Goal: Check status: Check status

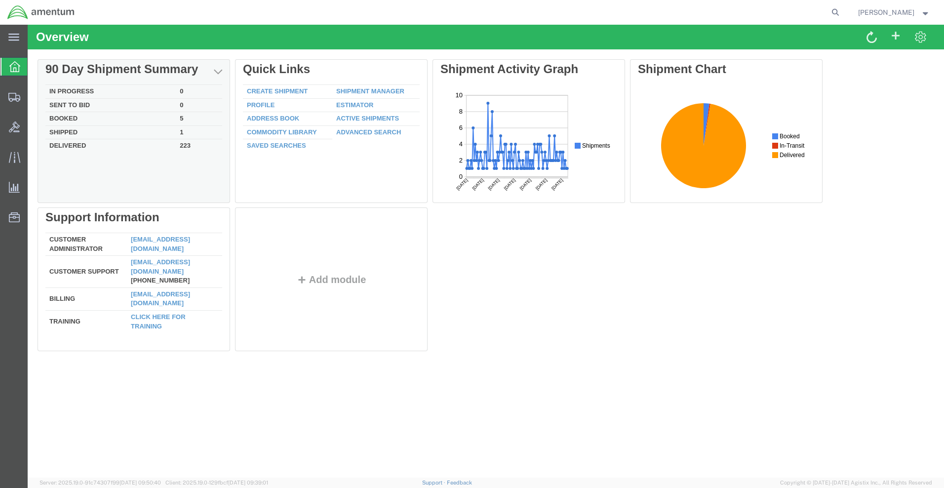
click at [69, 118] on td "Booked" at bounding box center [110, 119] width 130 height 14
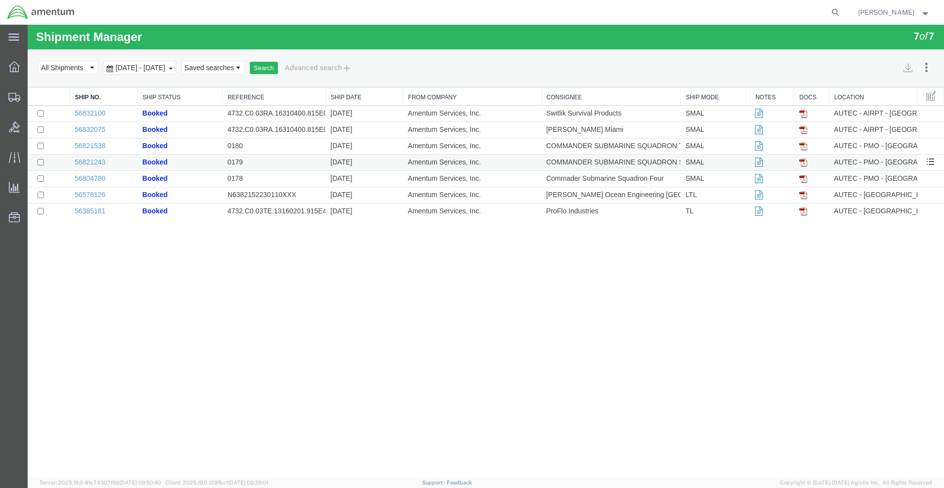
click at [802, 162] on img at bounding box center [803, 162] width 8 height 8
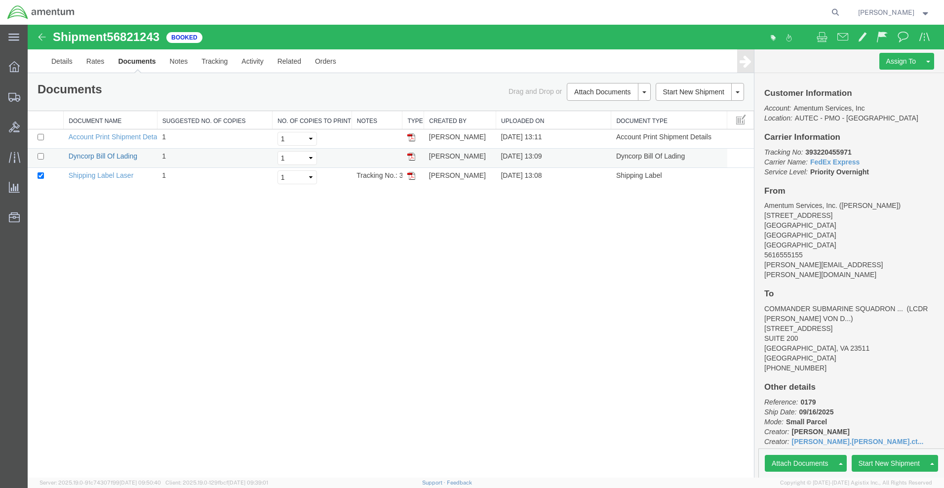
click at [107, 154] on link "Dyncorp Bill Of Lading" at bounding box center [103, 156] width 69 height 8
click at [413, 135] on img at bounding box center [411, 137] width 8 height 8
click at [412, 154] on img at bounding box center [411, 157] width 8 height 8
click at [409, 175] on img at bounding box center [411, 176] width 8 height 8
click at [914, 14] on span "[PERSON_NAME]" at bounding box center [886, 12] width 56 height 11
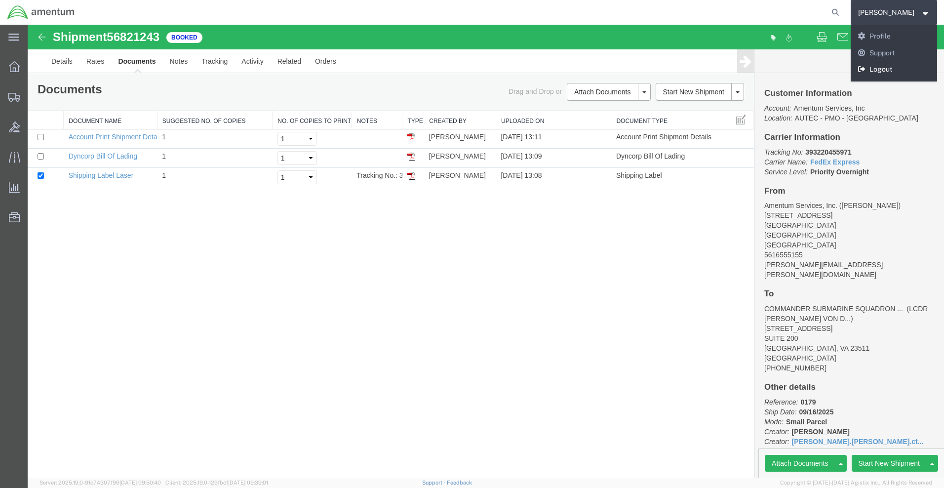
click at [887, 65] on link "Logout" at bounding box center [893, 69] width 87 height 17
